Goal: Information Seeking & Learning: Learn about a topic

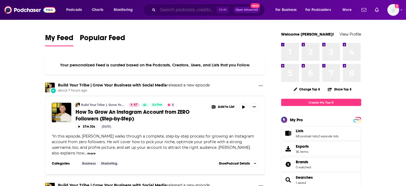
click at [183, 10] on input "Search podcasts, credits, & more..." at bounding box center [187, 10] width 59 height 9
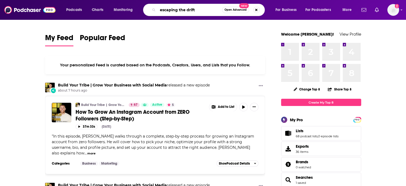
type input "escaping the drift"
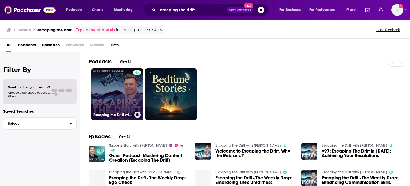
click at [104, 84] on link "Escaping the Drift with John Gafford" at bounding box center [117, 94] width 52 height 52
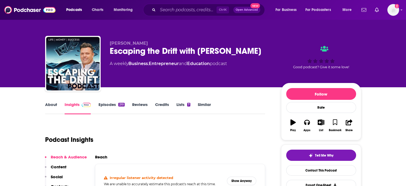
click at [50, 107] on link "About" at bounding box center [51, 108] width 12 height 12
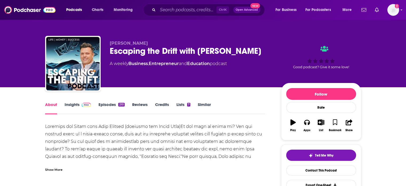
click at [60, 168] on div "Show More" at bounding box center [53, 168] width 17 height 5
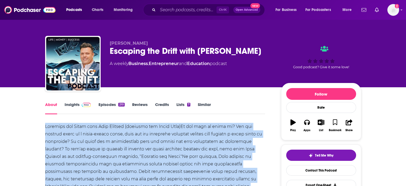
copy div "Escaping the Drift with John Gafford (formerly the Power Move)Do you want to le…"
click at [308, 121] on icon "button" at bounding box center [307, 122] width 6 height 6
